Goal: Task Accomplishment & Management: Manage account settings

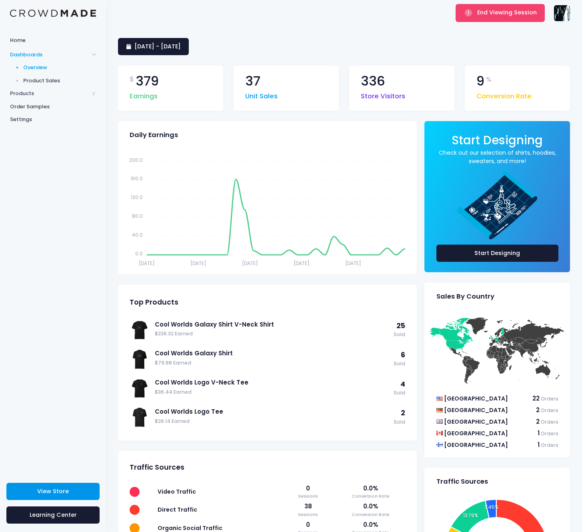
click at [48, 490] on span "View Store" at bounding box center [53, 492] width 32 height 8
click at [472, 15] on rect "submit" at bounding box center [468, 13] width 8 height 8
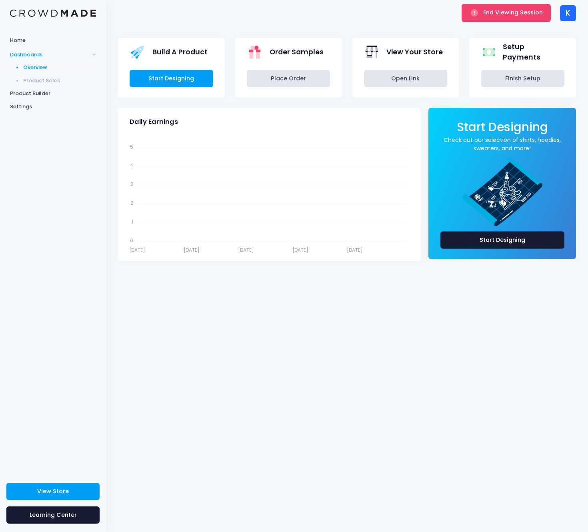
click at [497, 24] on div "End Viewing Session" at bounding box center [506, 13] width 94 height 26
click at [499, 21] on button "End Viewing Session" at bounding box center [506, 13] width 89 height 18
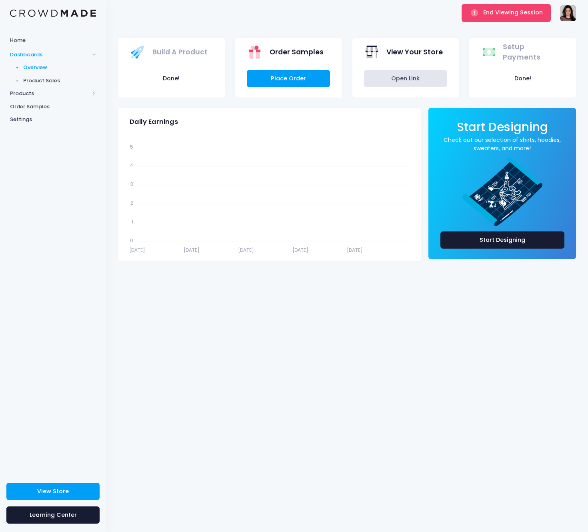
click at [568, 21] on div "Smitha Deepak sd@smithadeepak.com Not Verified Settings Sign Out" at bounding box center [568, 13] width 16 height 26
click at [567, 18] on img at bounding box center [568, 13] width 16 height 16
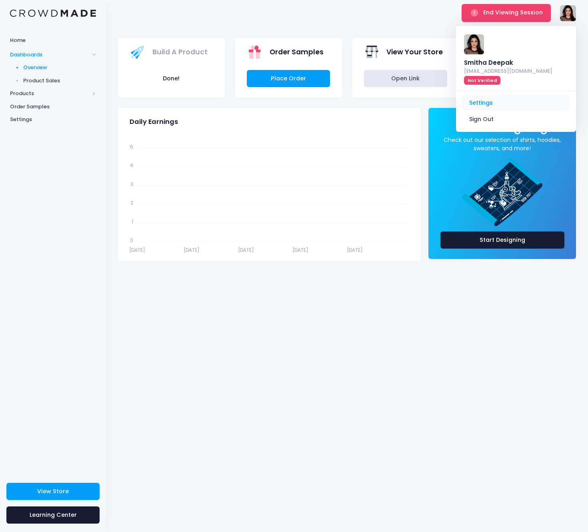
click at [486, 95] on link "Settings" at bounding box center [515, 102] width 107 height 15
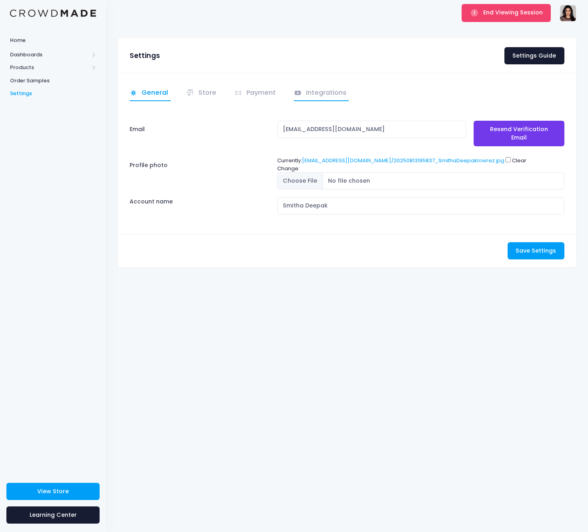
click at [328, 94] on link "Integrations" at bounding box center [321, 94] width 55 height 16
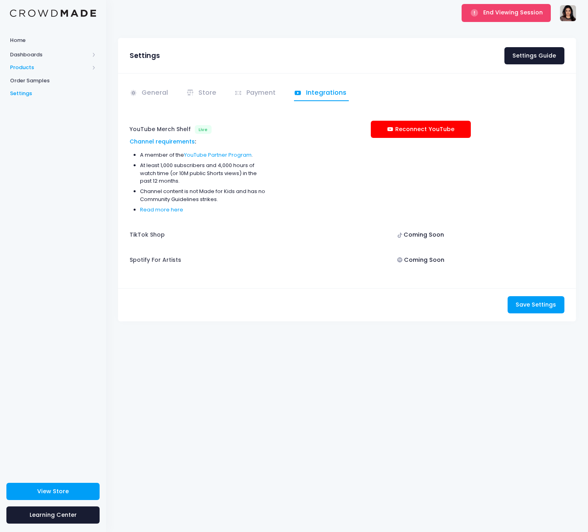
click at [48, 65] on span "Products" at bounding box center [49, 68] width 79 height 8
click at [46, 91] on span "Product Editor" at bounding box center [59, 94] width 73 height 8
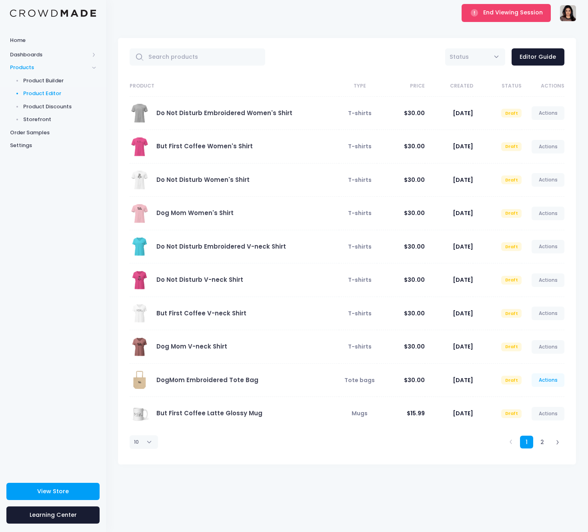
click at [540, 380] on link "Actions" at bounding box center [548, 381] width 33 height 14
click at [534, 423] on link "Publish" at bounding box center [539, 428] width 42 height 14
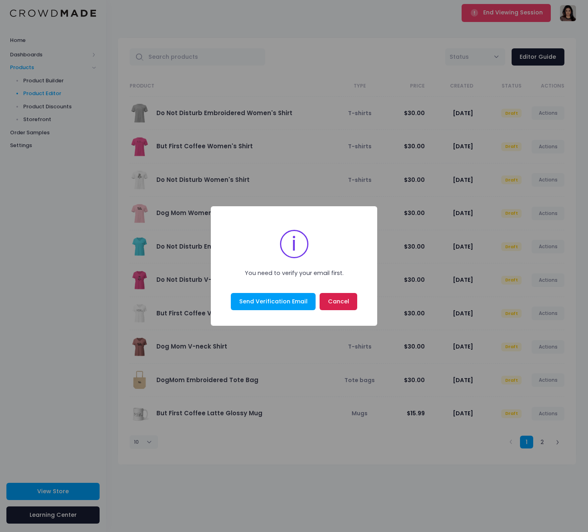
click at [332, 301] on button "Cancel" at bounding box center [339, 301] width 38 height 17
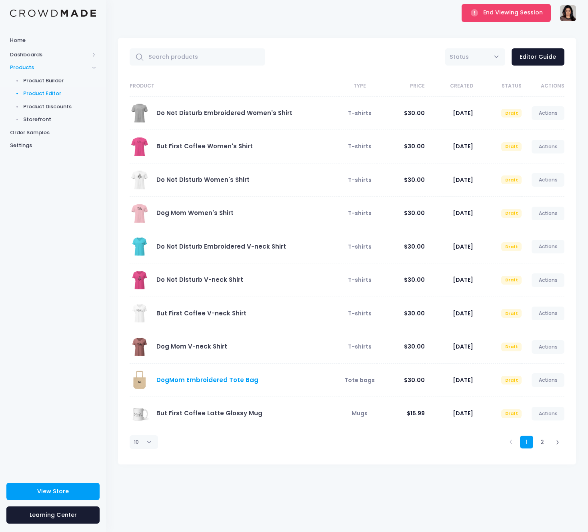
click at [230, 382] on link "DogMom Embroidered Tote Bag" at bounding box center [207, 380] width 102 height 8
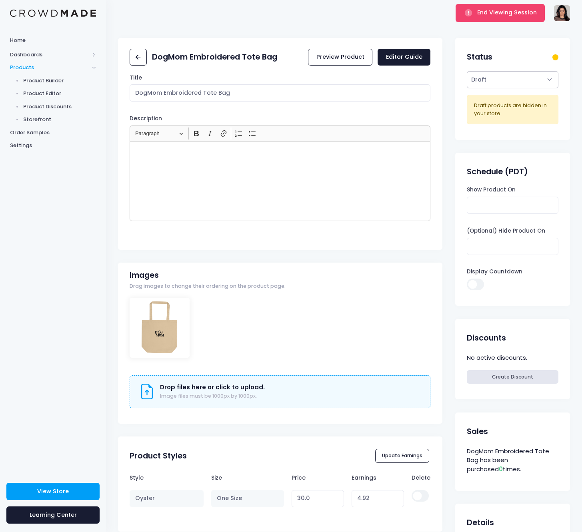
select select "active"
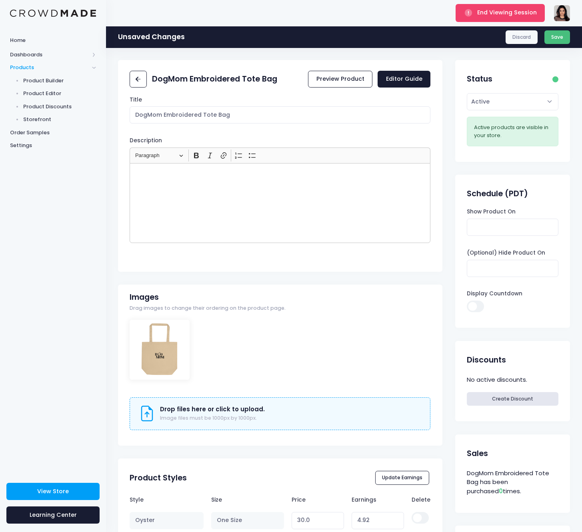
click at [562, 41] on button "Save" at bounding box center [557, 37] width 26 height 14
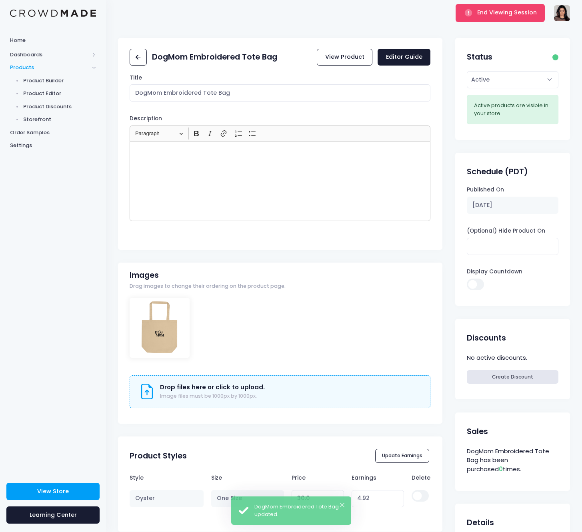
scroll to position [12, 0]
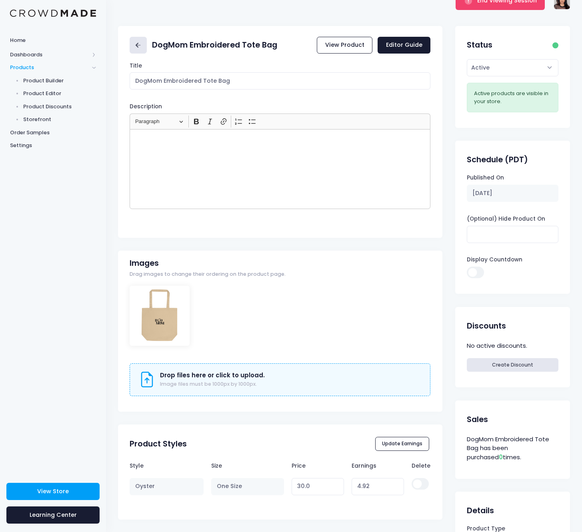
click at [144, 45] on link at bounding box center [138, 45] width 17 height 17
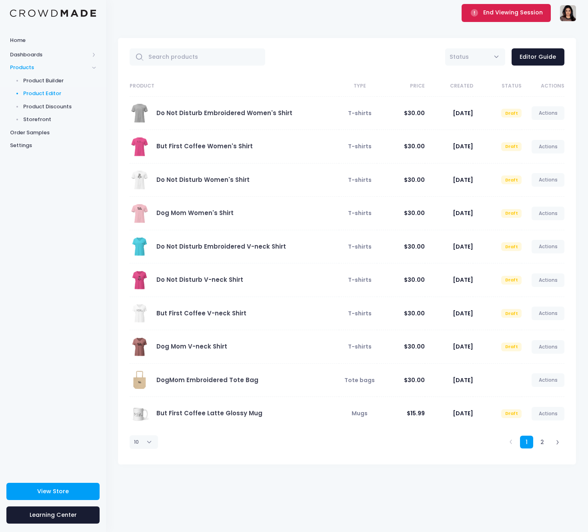
click at [487, 13] on span "End Viewing Session" at bounding box center [513, 12] width 60 height 8
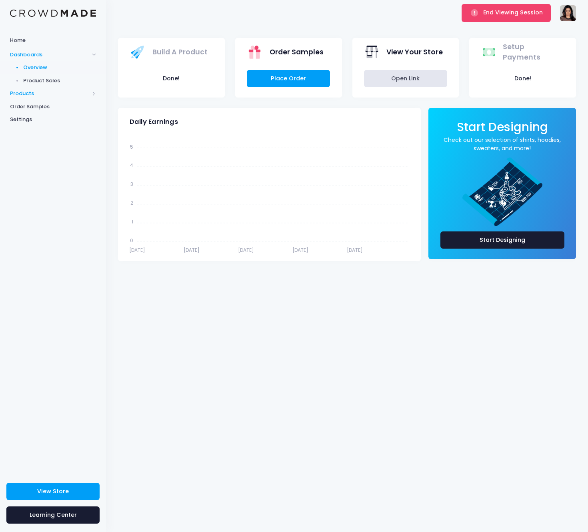
click at [40, 91] on span "Products" at bounding box center [49, 94] width 79 height 8
click at [50, 93] on span "Product Editor" at bounding box center [59, 94] width 73 height 8
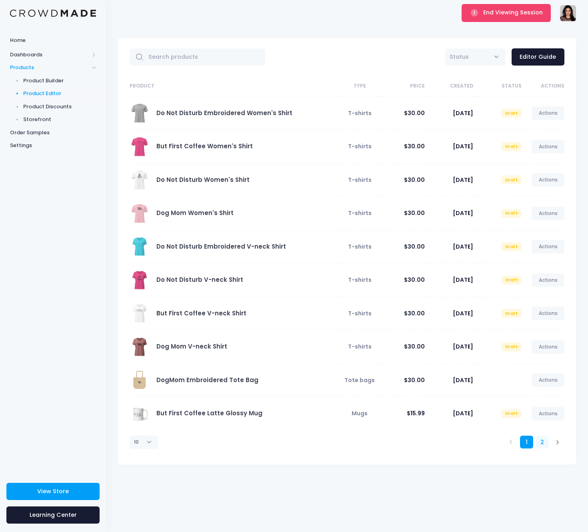
click at [543, 445] on link "2" at bounding box center [542, 442] width 13 height 13
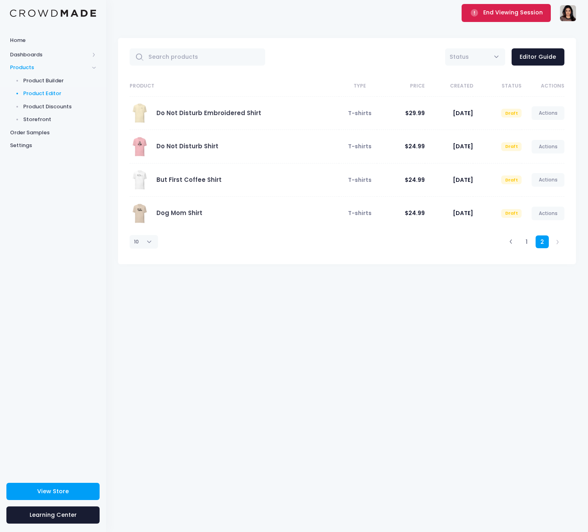
click at [471, 16] on icon "submit" at bounding box center [474, 12] width 9 height 9
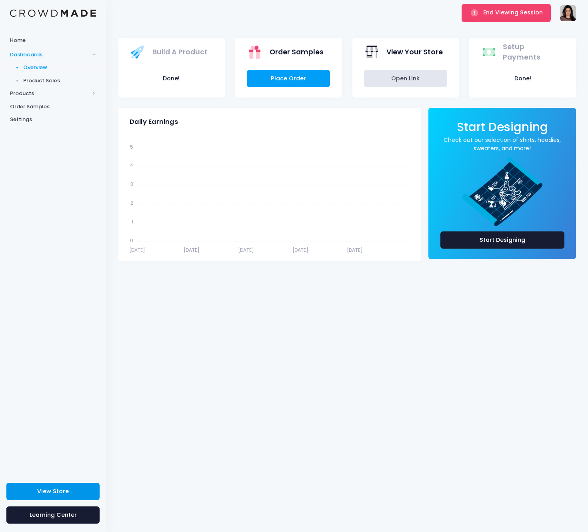
click at [88, 485] on link "View Store" at bounding box center [52, 491] width 93 height 17
click at [488, 16] on span "End Viewing Session" at bounding box center [513, 12] width 60 height 8
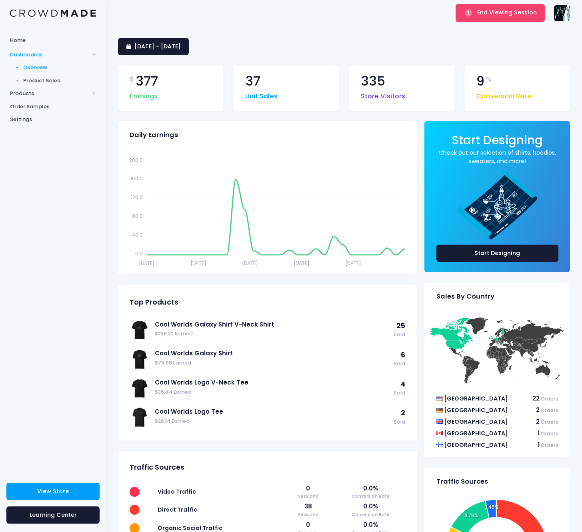
click at [566, 14] on img at bounding box center [562, 13] width 16 height 16
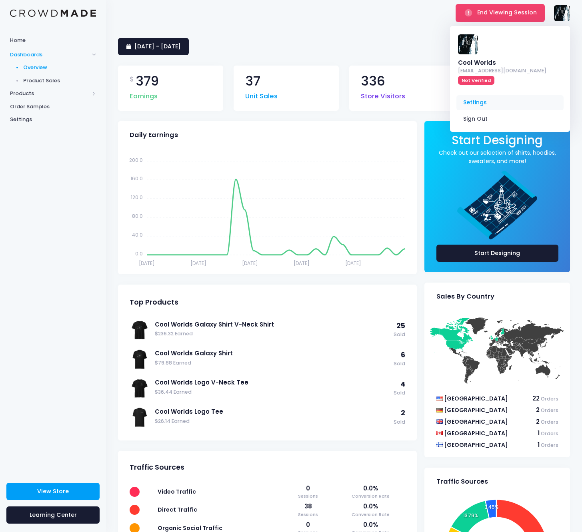
click at [505, 95] on link "Settings" at bounding box center [509, 102] width 107 height 15
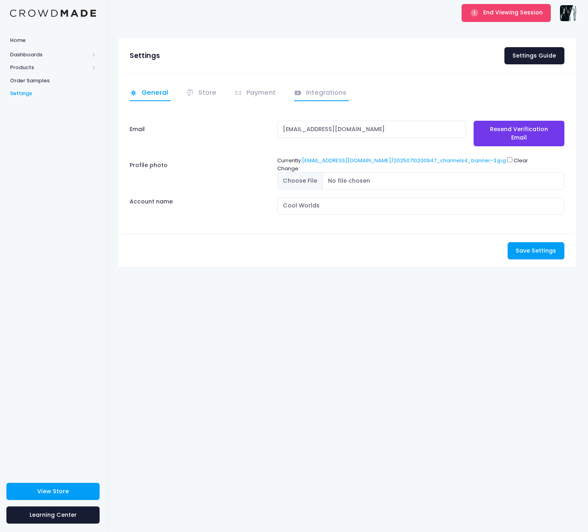
click at [316, 93] on link "Integrations" at bounding box center [321, 94] width 55 height 16
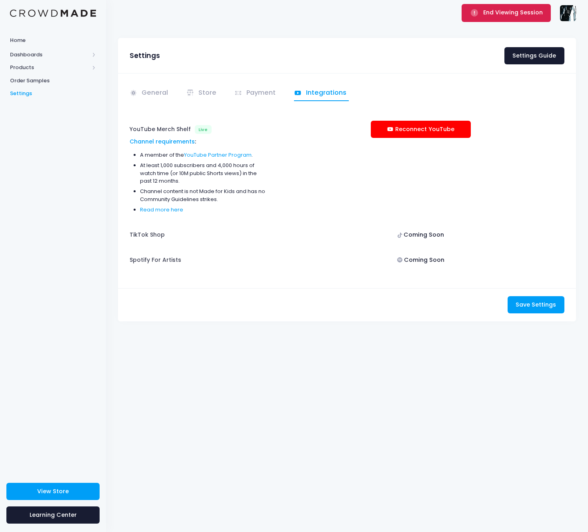
click at [496, 14] on span "End Viewing Session" at bounding box center [513, 12] width 60 height 8
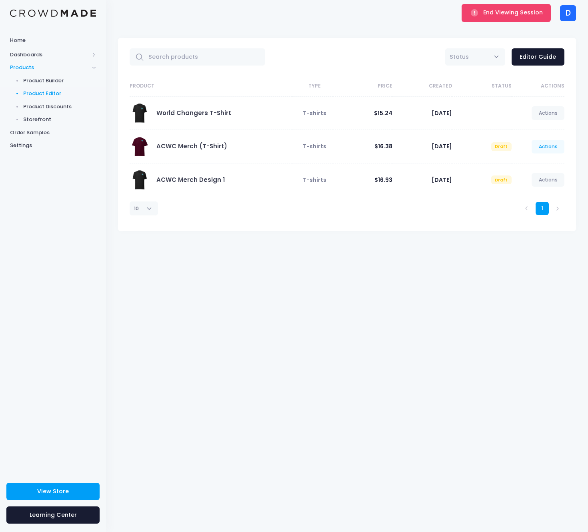
click at [542, 149] on link "Actions" at bounding box center [548, 147] width 33 height 14
click at [194, 145] on link "ACWC Merch (T-Shirt)" at bounding box center [191, 146] width 71 height 8
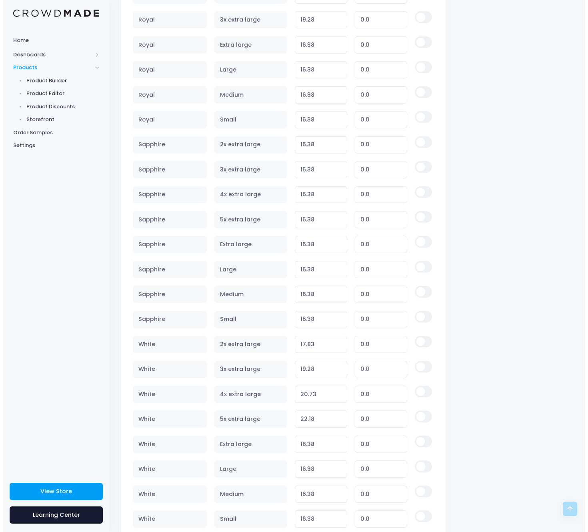
scroll to position [2650, 0]
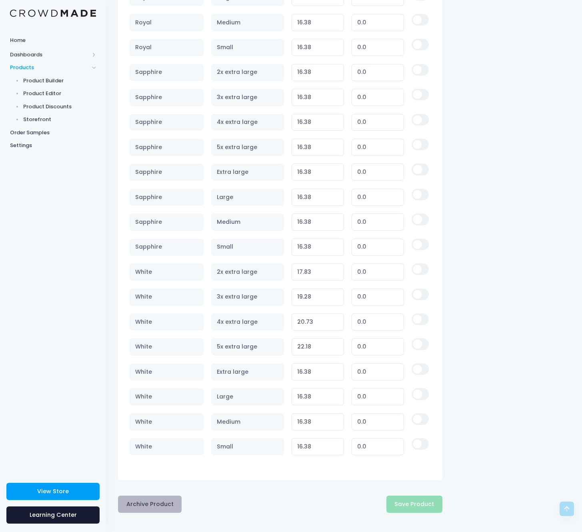
click at [159, 503] on button "Archive Product" at bounding box center [150, 504] width 64 height 17
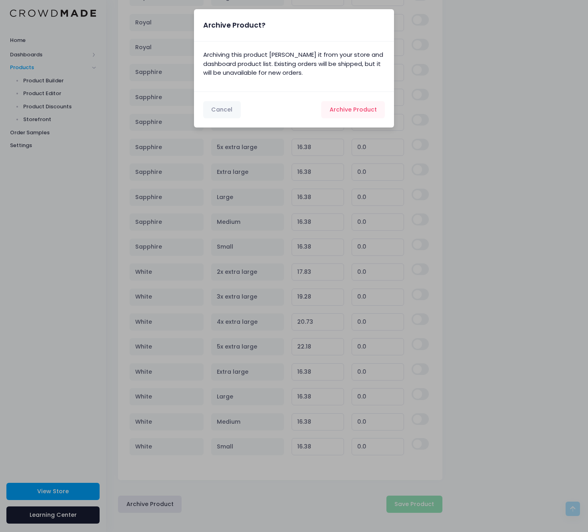
click at [349, 99] on div "Cancel Archive Product Archiving..." at bounding box center [294, 110] width 200 height 36
click at [348, 104] on button "Archive Product Archiving..." at bounding box center [353, 109] width 64 height 17
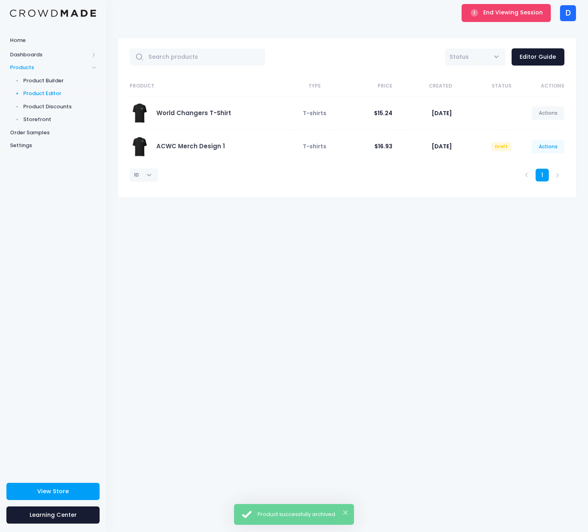
click at [534, 146] on link "Actions" at bounding box center [548, 147] width 33 height 14
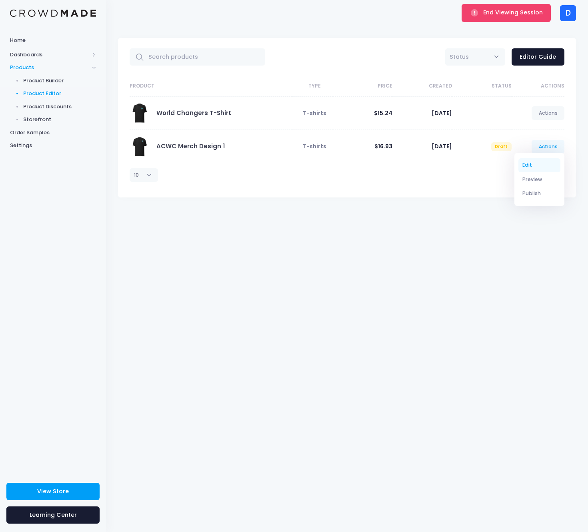
click at [537, 168] on link "Edit" at bounding box center [539, 165] width 42 height 14
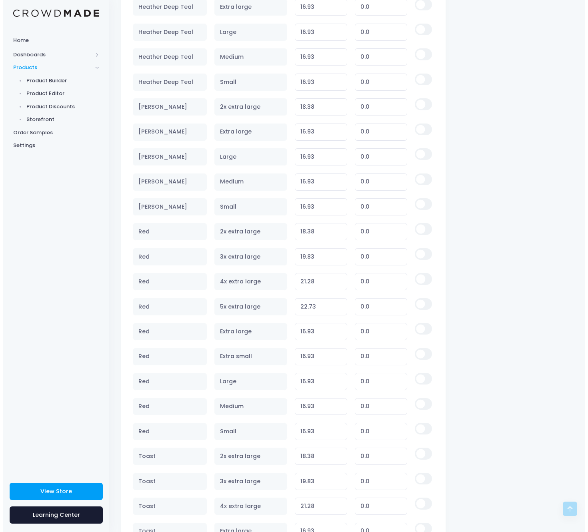
scroll to position [2650, 0]
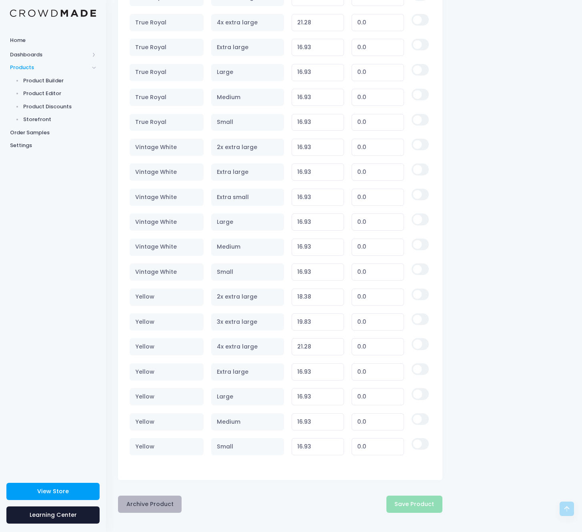
click at [170, 503] on button "Archive Product" at bounding box center [150, 504] width 64 height 17
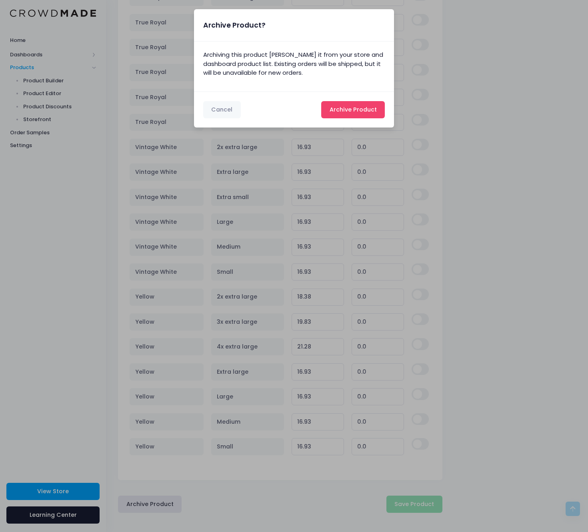
click at [368, 112] on span "Archive Product" at bounding box center [353, 110] width 47 height 8
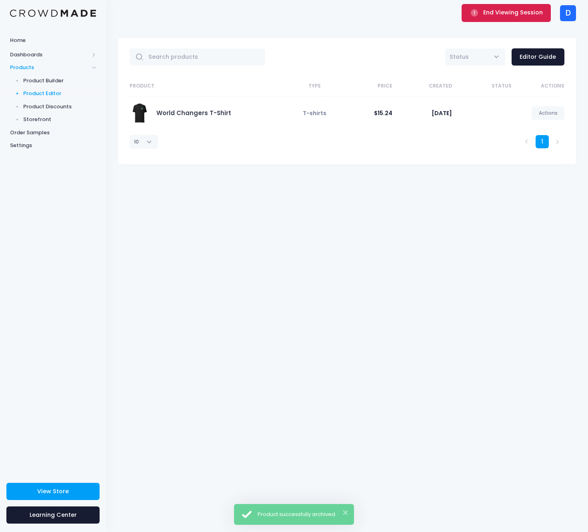
click at [498, 14] on span "End Viewing Session" at bounding box center [513, 12] width 60 height 8
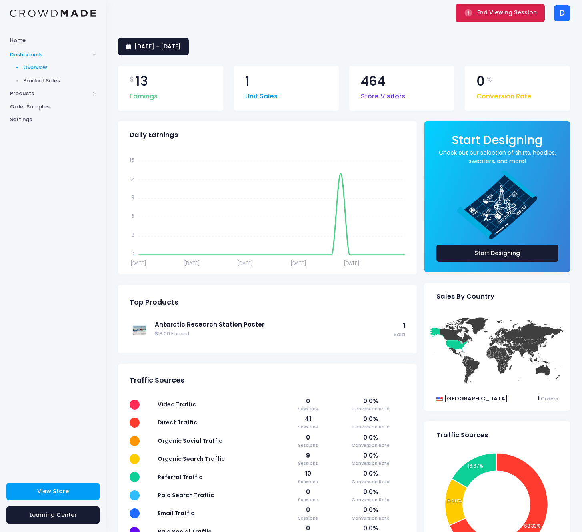
click at [480, 20] on button "End Viewing Session" at bounding box center [500, 13] width 89 height 18
